Goal: Answer question/provide support: Share knowledge or assist other users

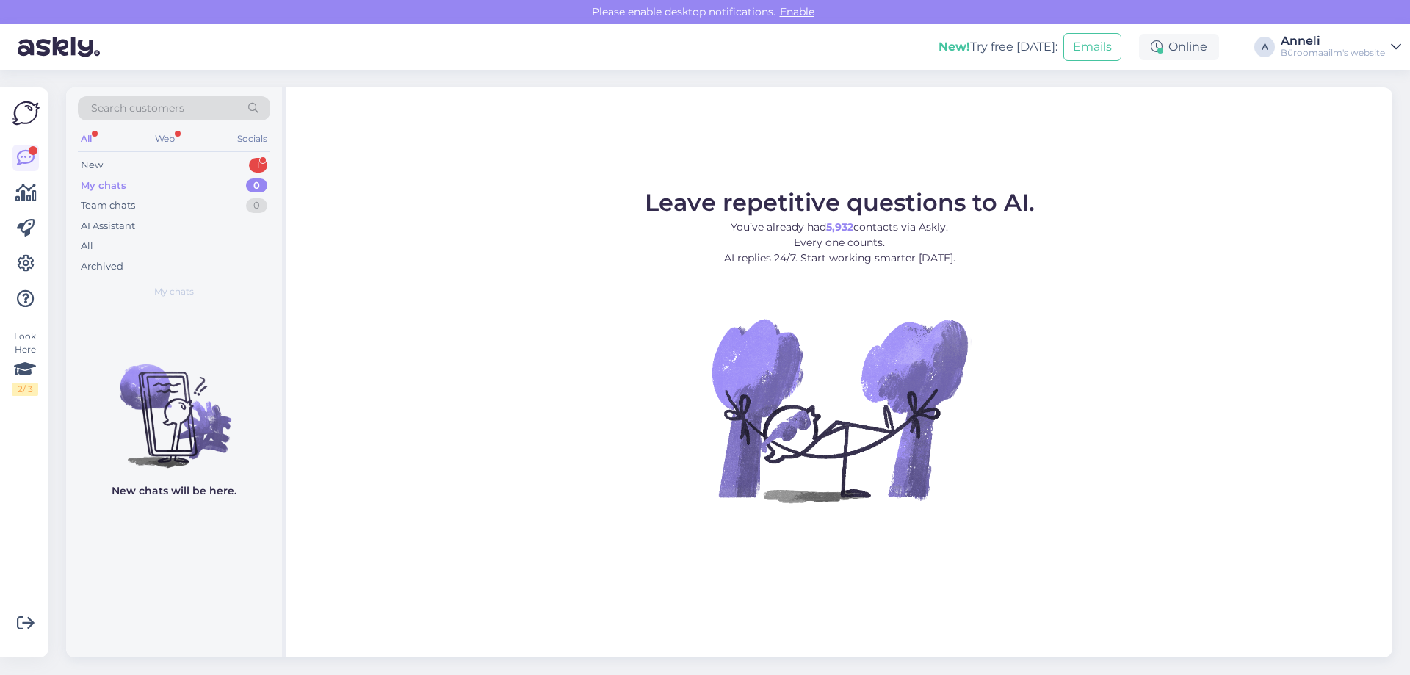
click at [236, 162] on div "New 1" at bounding box center [174, 165] width 192 height 21
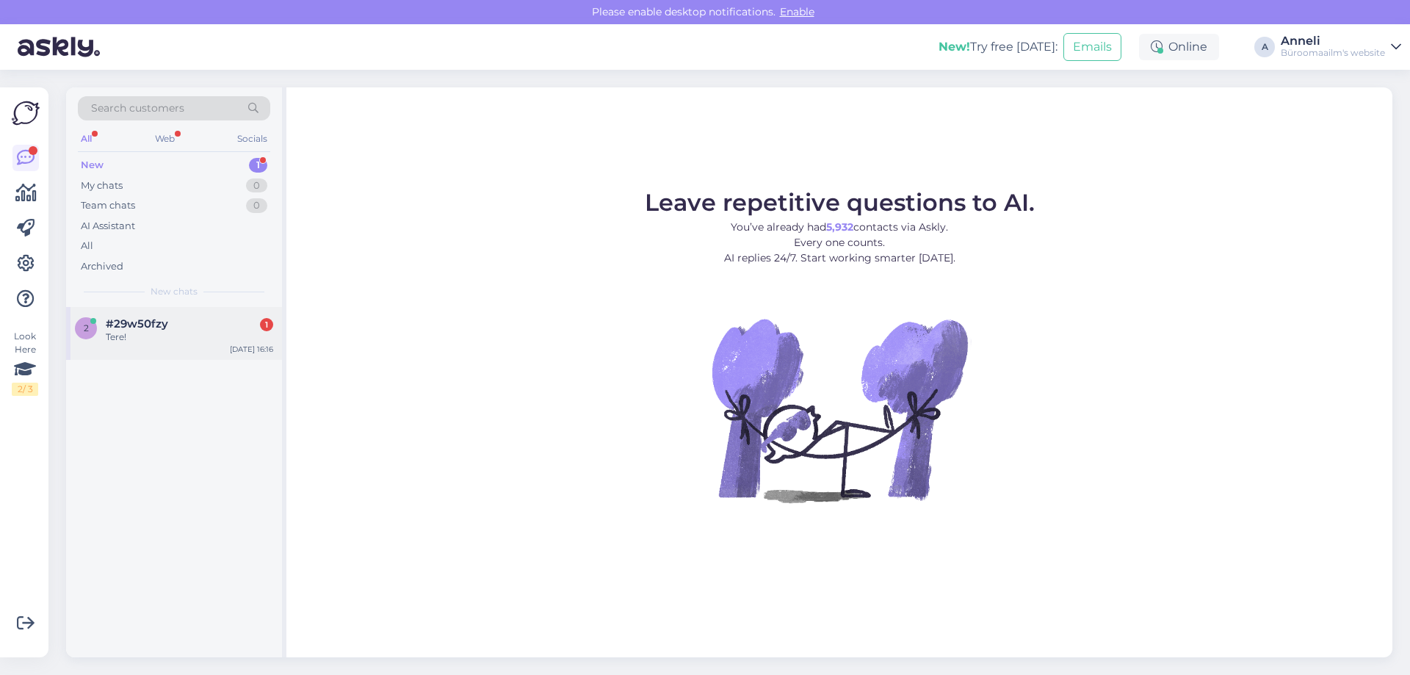
click at [199, 333] on div "Tere!" at bounding box center [189, 336] width 167 height 13
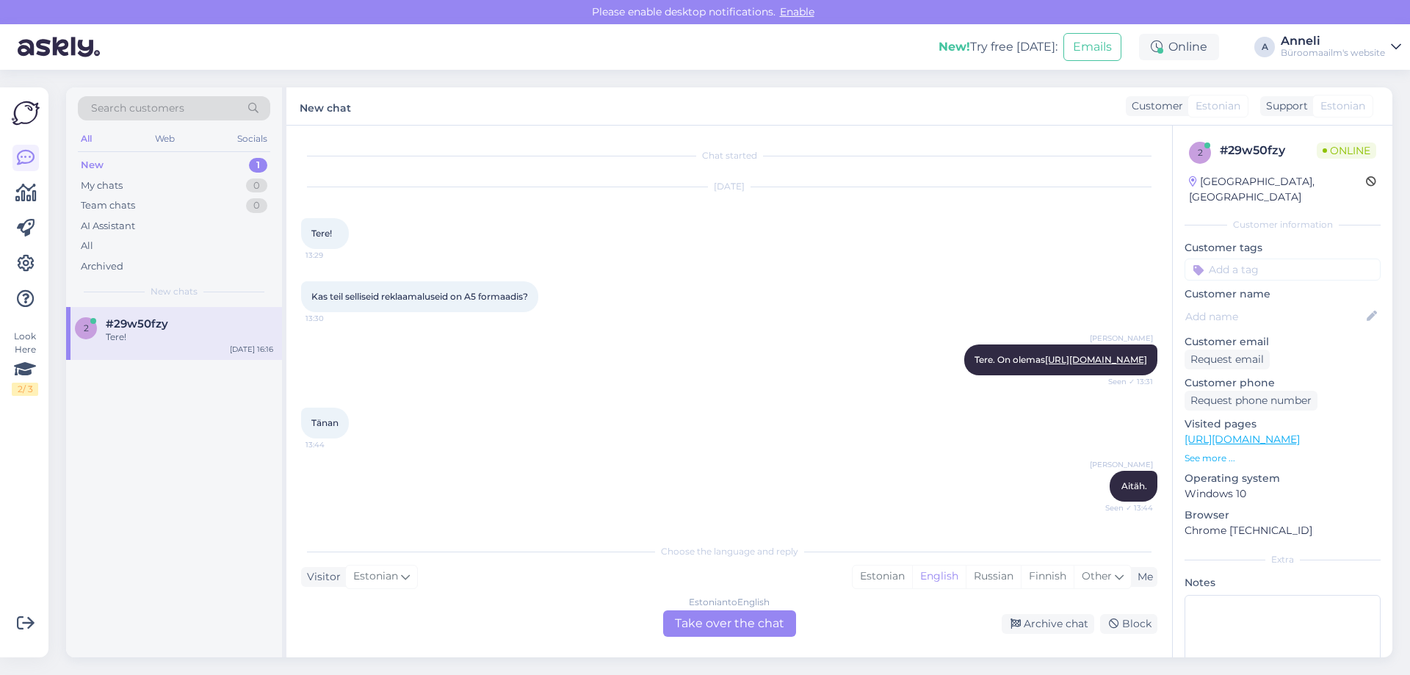
scroll to position [115, 0]
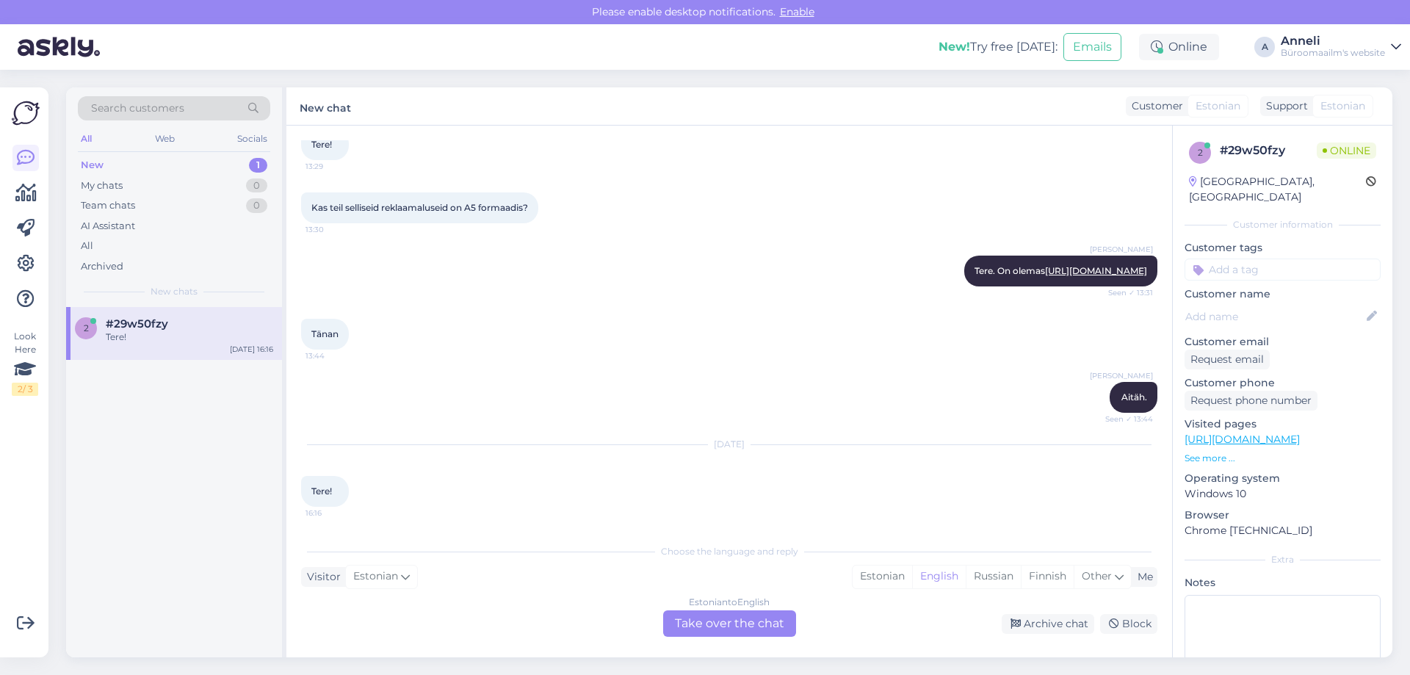
click at [576, 335] on div "Tänan 13:44" at bounding box center [729, 334] width 856 height 63
click at [880, 580] on div "Estonian" at bounding box center [882, 576] width 59 height 22
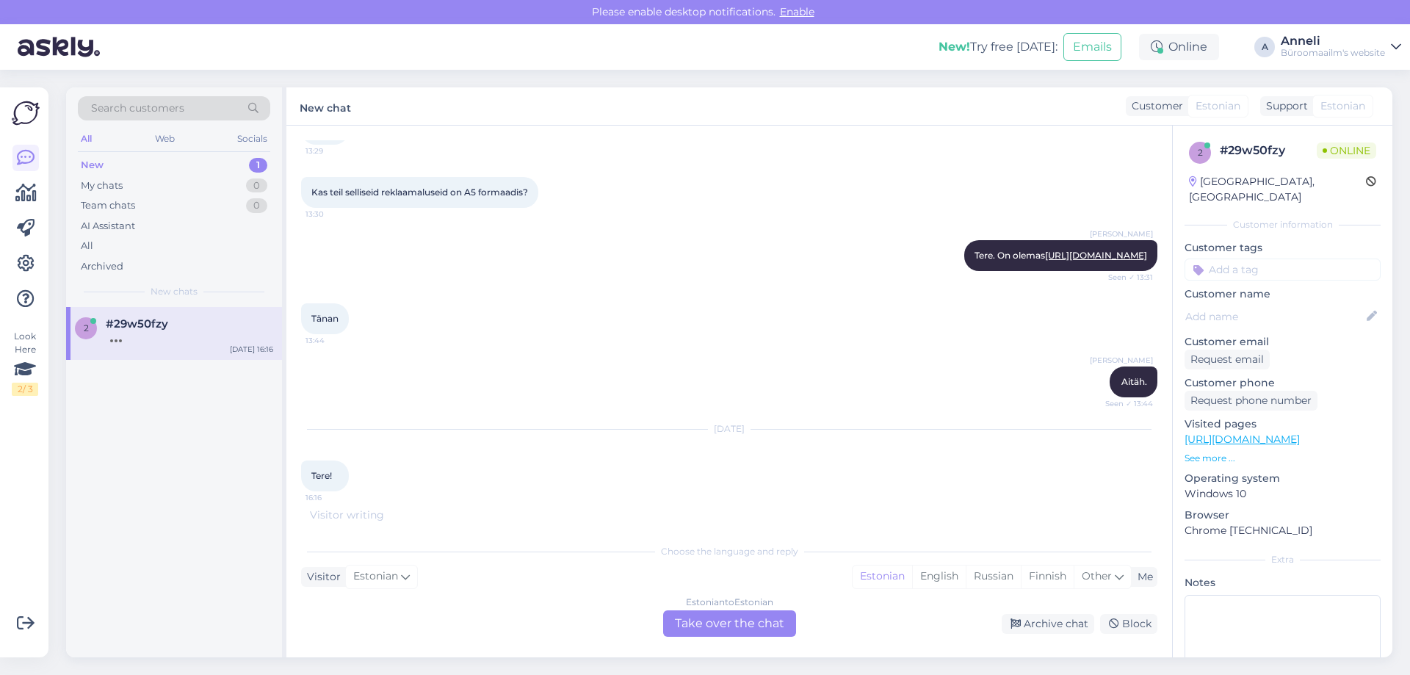
click at [756, 629] on div "Estonian to Estonian Take over the chat" at bounding box center [729, 623] width 133 height 26
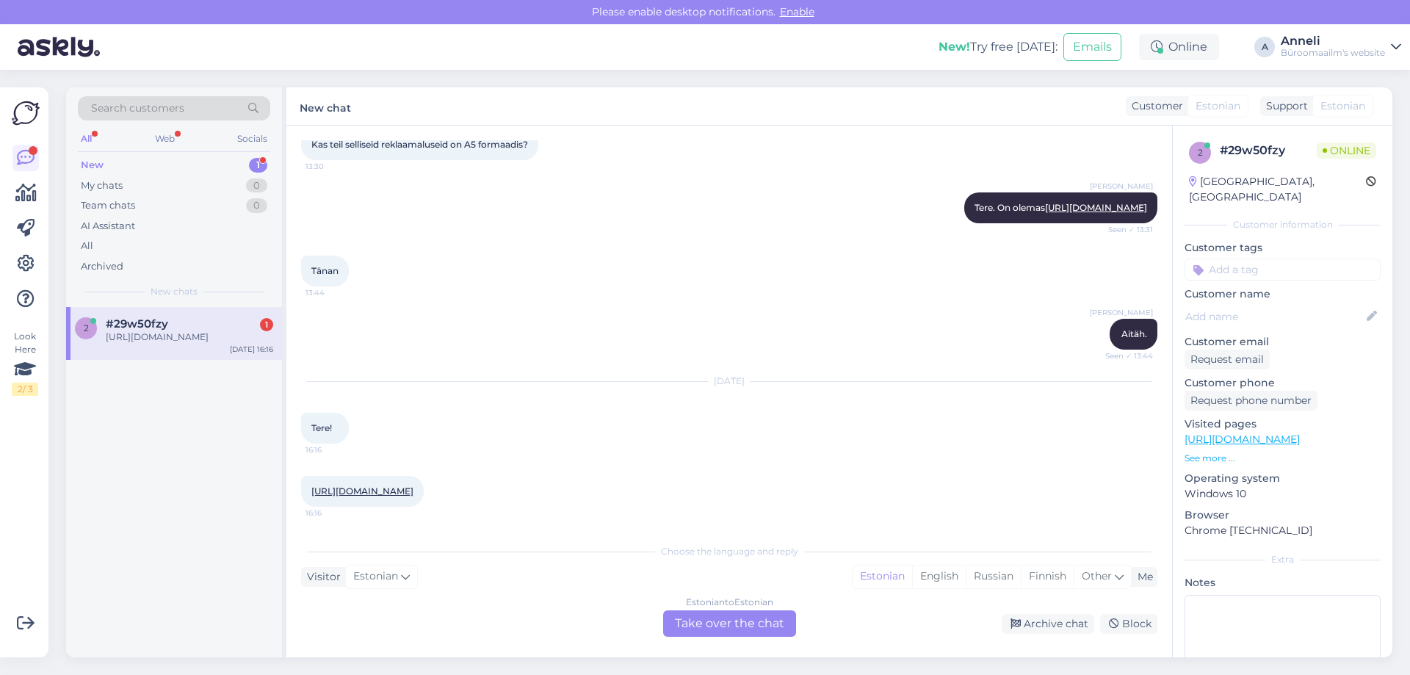
scroll to position [137, 0]
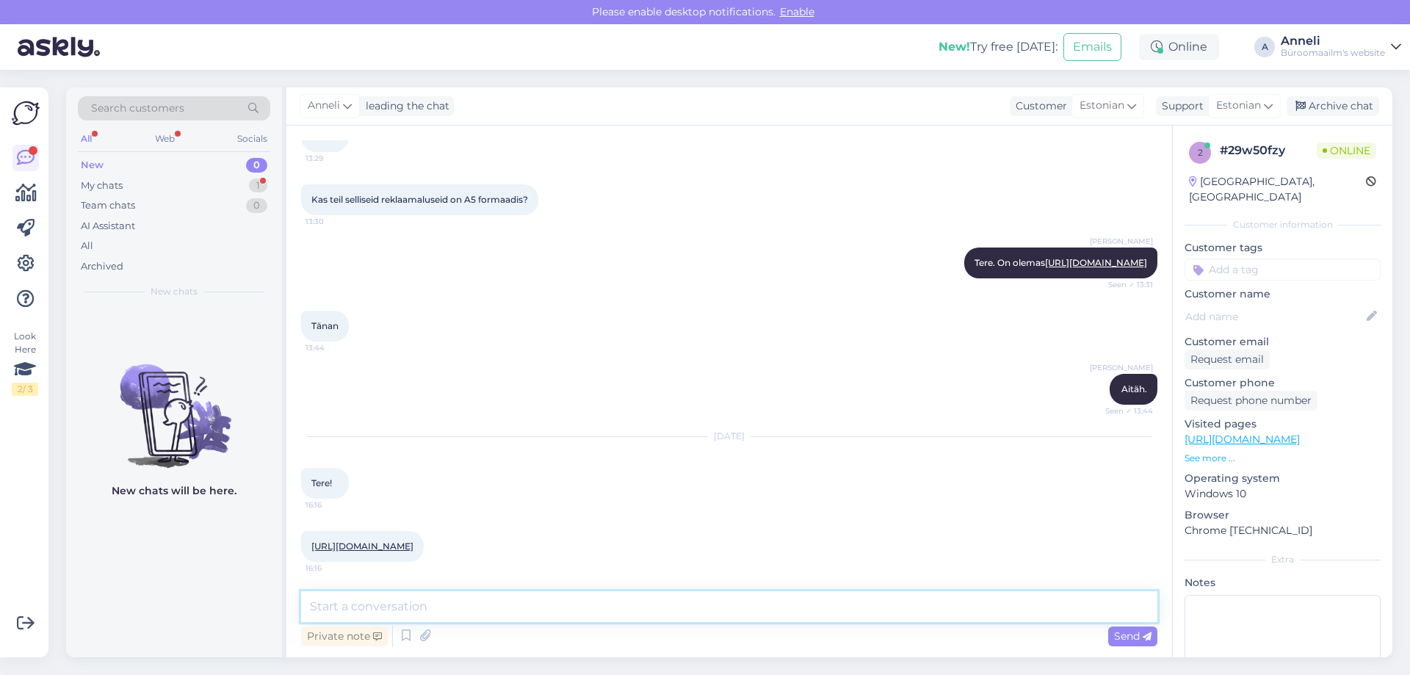
click at [556, 604] on textarea at bounding box center [729, 606] width 856 height 31
type textarea "Tere"
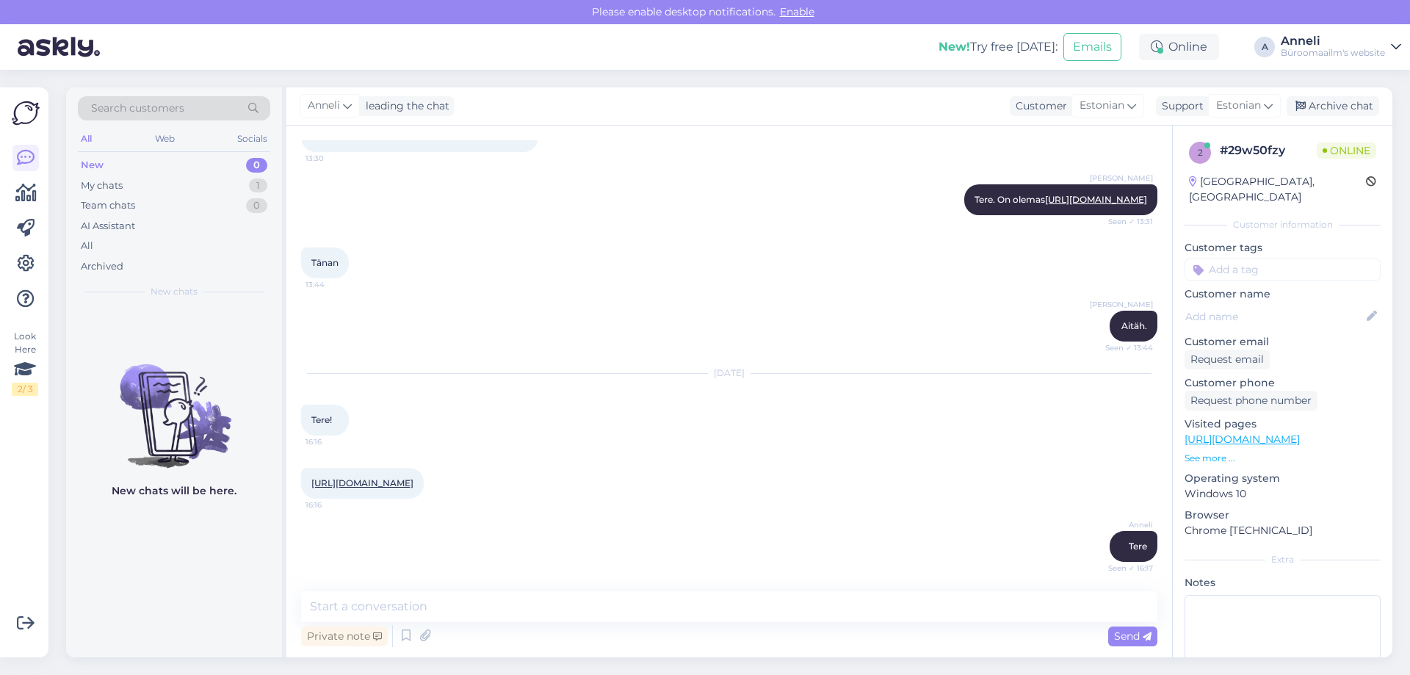
click at [413, 477] on link "[URL][DOMAIN_NAME]" at bounding box center [362, 482] width 102 height 11
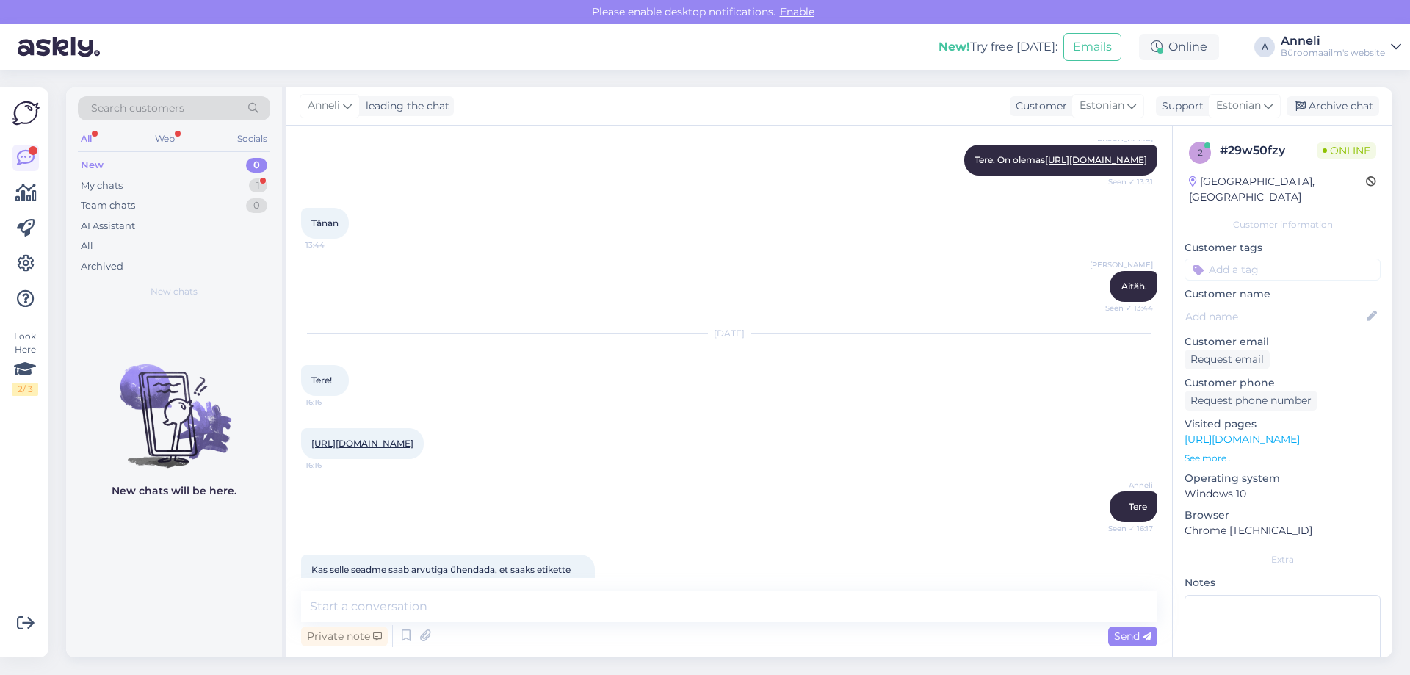
scroll to position [276, 0]
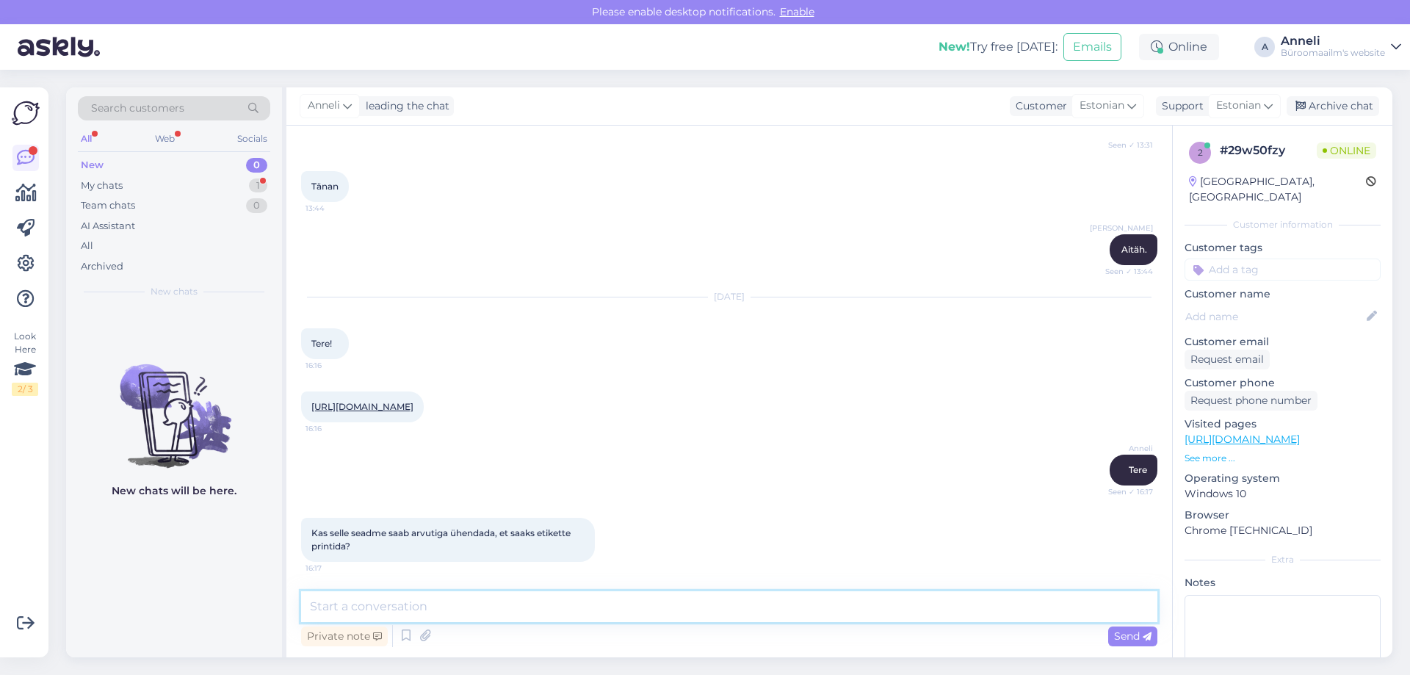
click at [469, 599] on textarea at bounding box center [729, 606] width 856 height 31
type textarea "usb-ga saab ühendada"
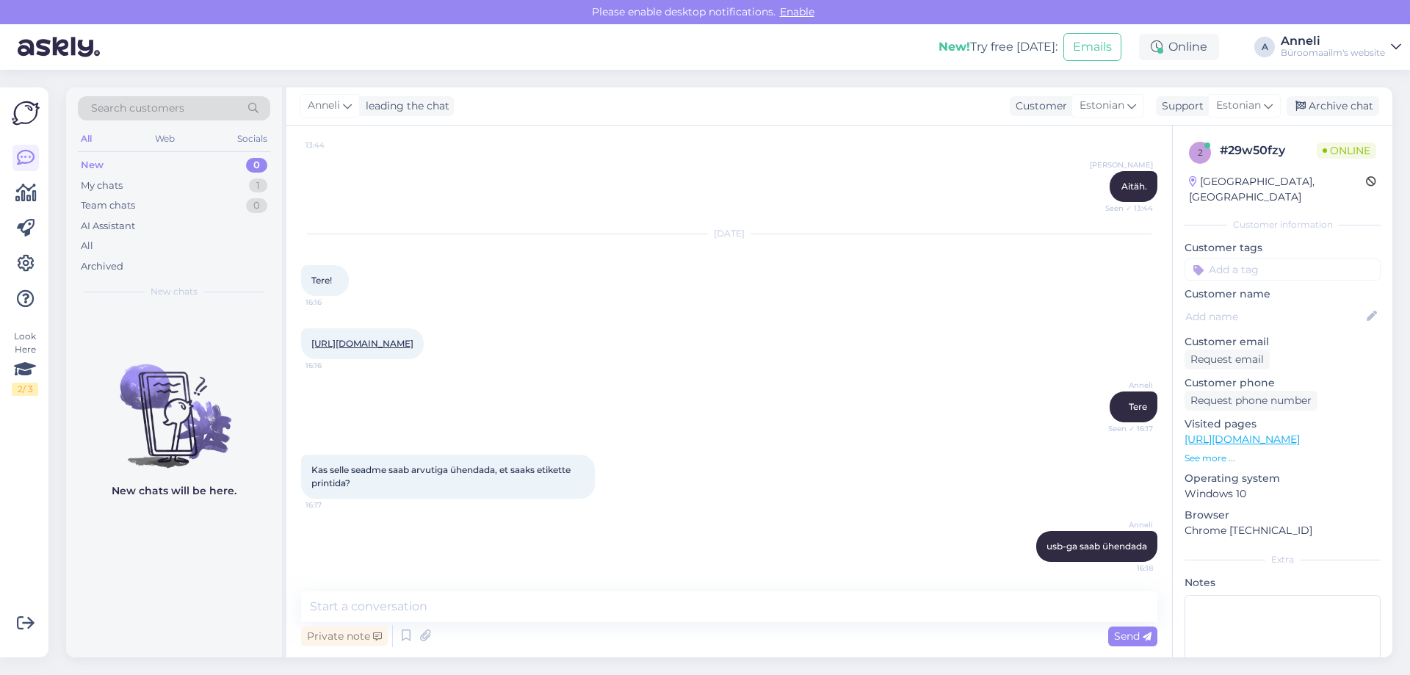
click at [677, 390] on div "[PERSON_NAME] Seen ✓ 16:17" at bounding box center [729, 406] width 856 height 63
click at [734, 604] on textarea at bounding box center [729, 606] width 856 height 31
click at [780, 512] on div "Kas selle seadme saab arvutiga ühendada, et saaks etikette printida? 16:17" at bounding box center [729, 476] width 856 height 76
